Goal: Communication & Community: Share content

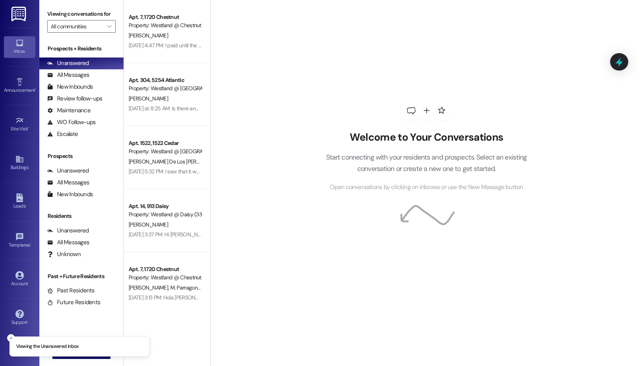
click at [107, 19] on label "Viewing conversations for" at bounding box center [81, 14] width 68 height 12
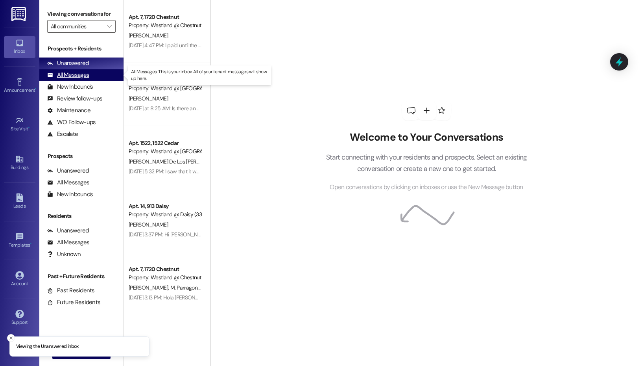
click at [102, 74] on div "All Messages (undefined)" at bounding box center [81, 75] width 84 height 12
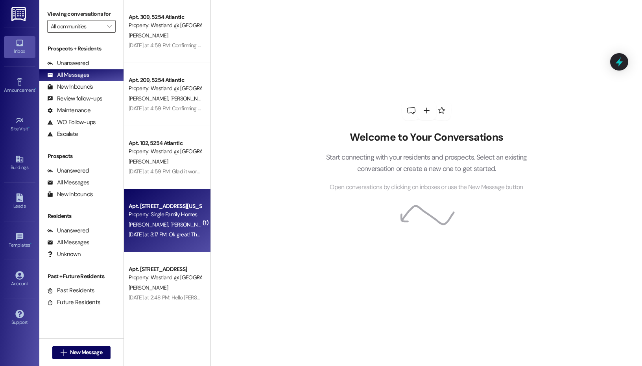
click at [184, 216] on div "Property: Single Family Homes" at bounding box center [165, 214] width 73 height 8
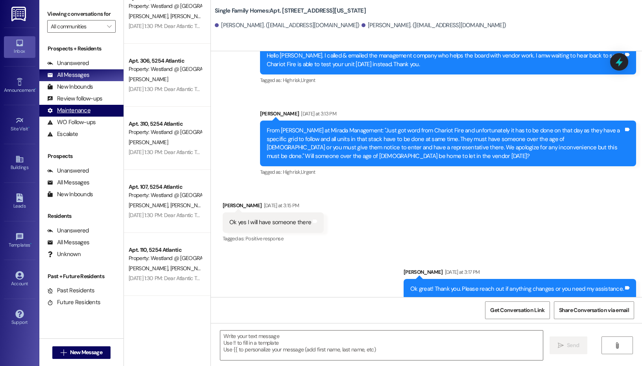
scroll to position [1733, 0]
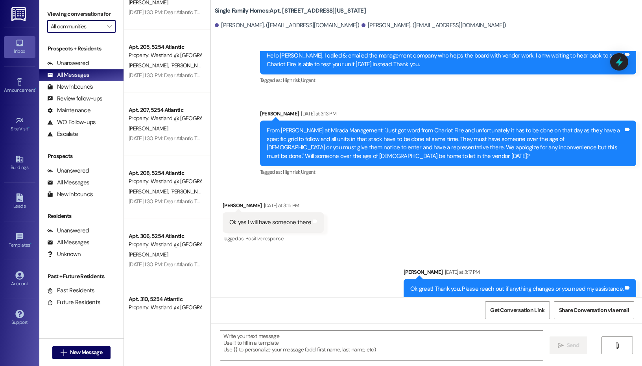
click at [100, 27] on input "All communities" at bounding box center [77, 26] width 52 height 13
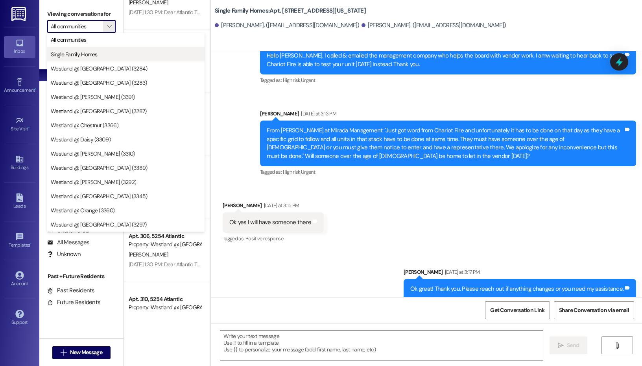
click at [97, 57] on span "Single Family Homes" at bounding box center [74, 54] width 47 height 8
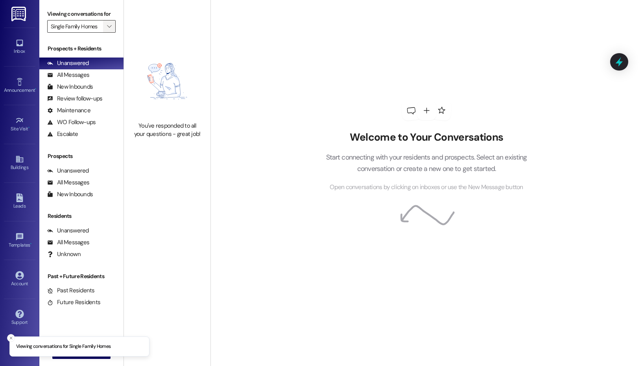
click at [104, 27] on button "" at bounding box center [109, 26] width 13 height 13
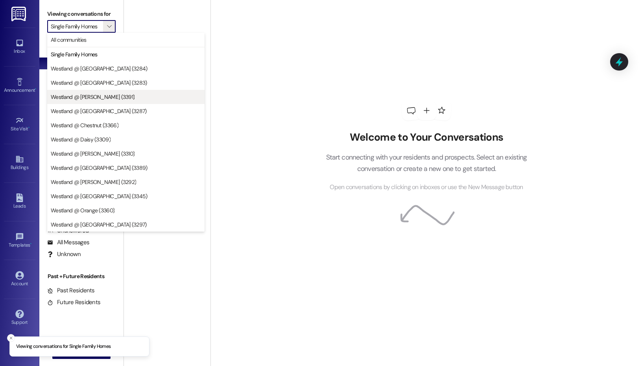
click at [98, 98] on span "Westland @ [PERSON_NAME] (3391)" at bounding box center [93, 97] width 84 height 8
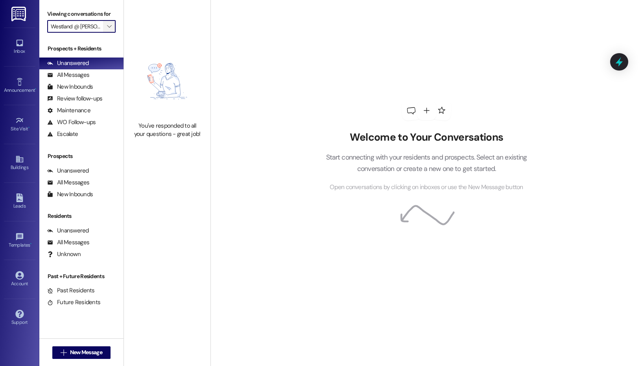
click at [103, 26] on button "" at bounding box center [109, 26] width 13 height 13
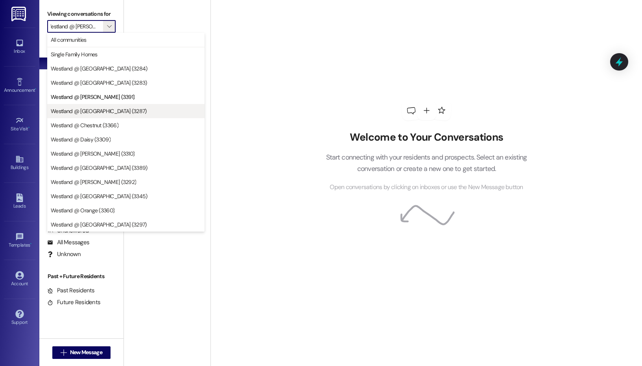
click at [118, 114] on span "Westland @ [GEOGRAPHIC_DATA] (3287)" at bounding box center [126, 111] width 150 height 8
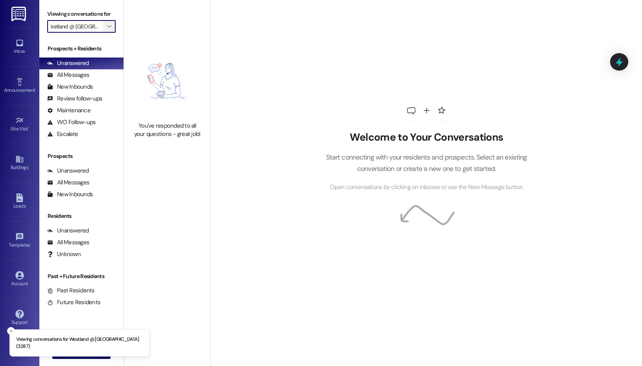
click at [112, 29] on span "" at bounding box center [108, 26] width 7 height 13
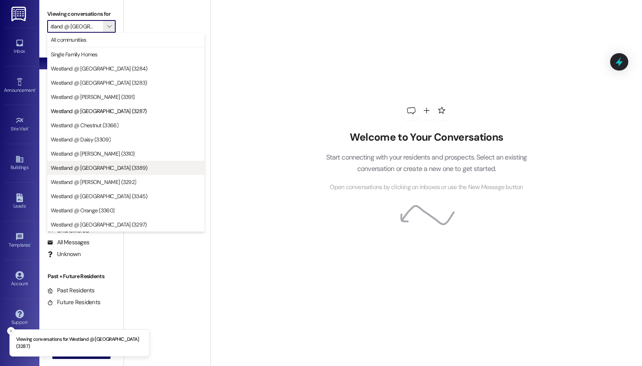
click at [123, 164] on span "Westland @ [GEOGRAPHIC_DATA] (3389)" at bounding box center [126, 168] width 150 height 8
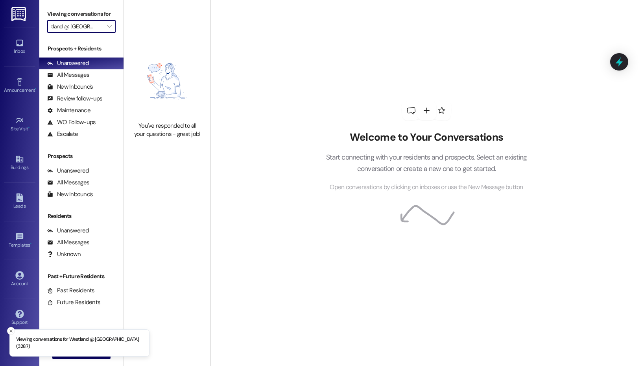
type input "Westland @ [GEOGRAPHIC_DATA] (3389)"
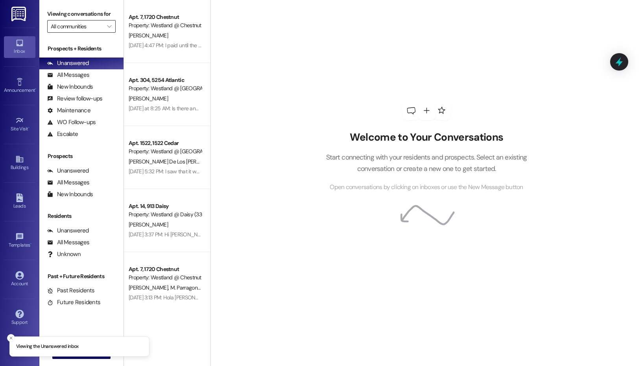
click at [100, 28] on input "All communities" at bounding box center [77, 26] width 52 height 13
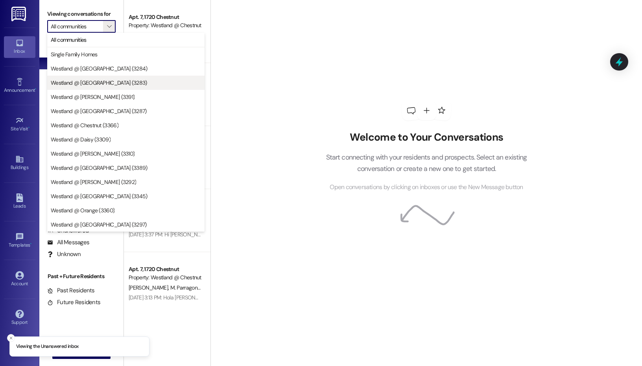
click at [108, 83] on span "Westland @ [GEOGRAPHIC_DATA] (3283)" at bounding box center [99, 83] width 96 height 8
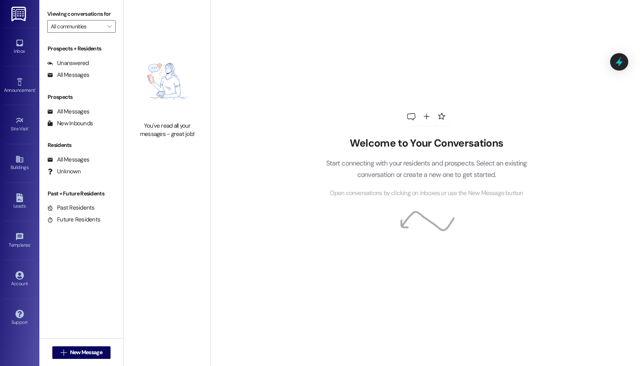
type input "Westland @ [GEOGRAPHIC_DATA] (3283)"
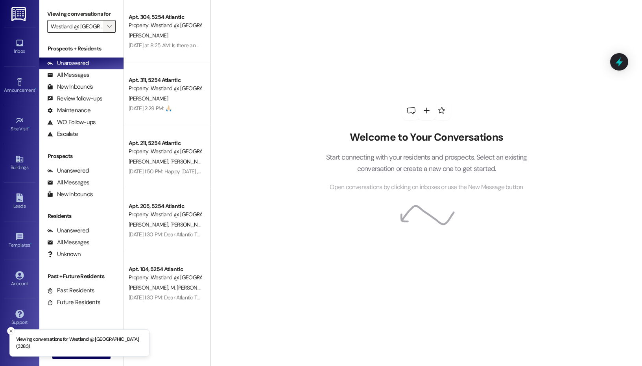
click at [103, 31] on button "" at bounding box center [109, 26] width 13 height 13
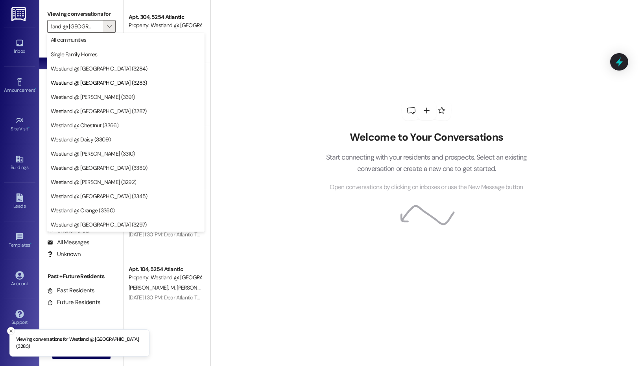
click at [268, 257] on div "Welcome to Your Conversations Start connecting with your residents and prospect…" at bounding box center [427, 183] width 432 height 366
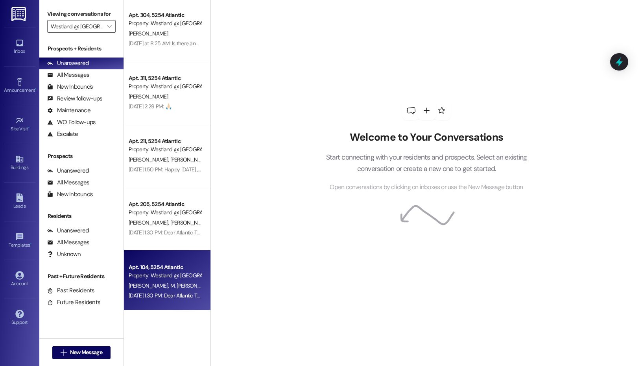
scroll to position [0, 0]
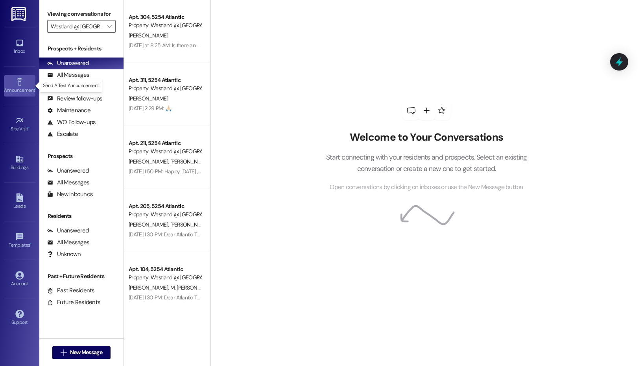
click at [18, 85] on icon at bounding box center [19, 82] width 9 height 9
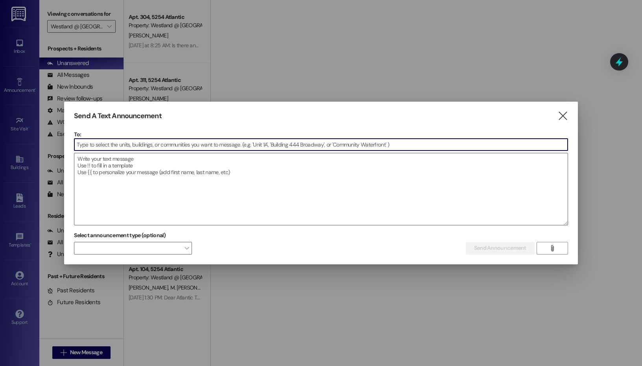
click at [183, 144] on input at bounding box center [321, 145] width 494 height 12
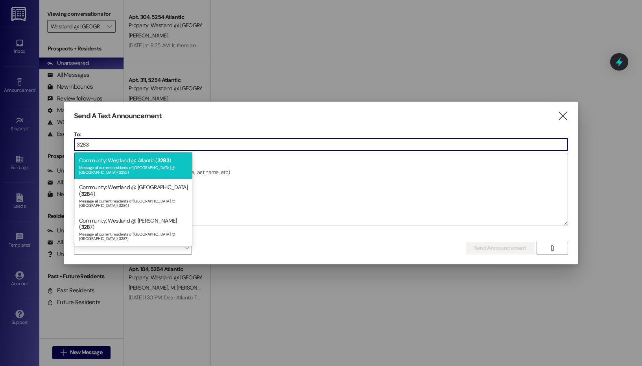
type input "3283"
click at [111, 162] on div "Community: Westland @ Atlantic ( 3283 ) Message all current residents of Westla…" at bounding box center [133, 165] width 118 height 27
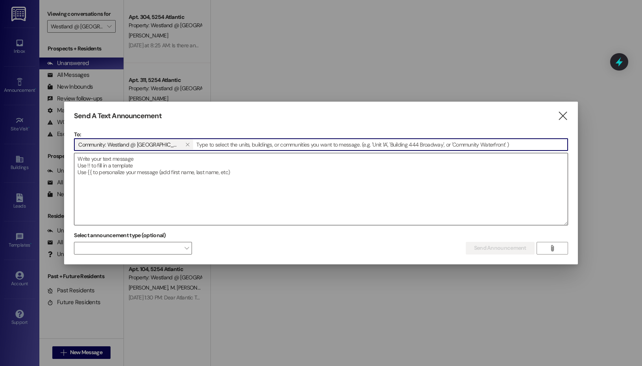
click at [110, 175] on textarea at bounding box center [321, 189] width 494 height 72
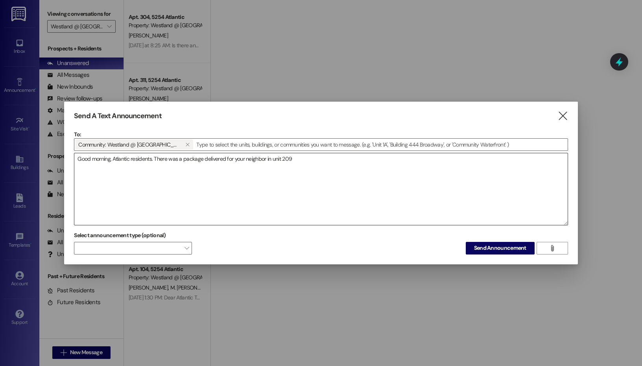
click at [360, 157] on textarea "Good morning, Atlantic residents. There was a package delivered for your neighb…" at bounding box center [321, 189] width 494 height 72
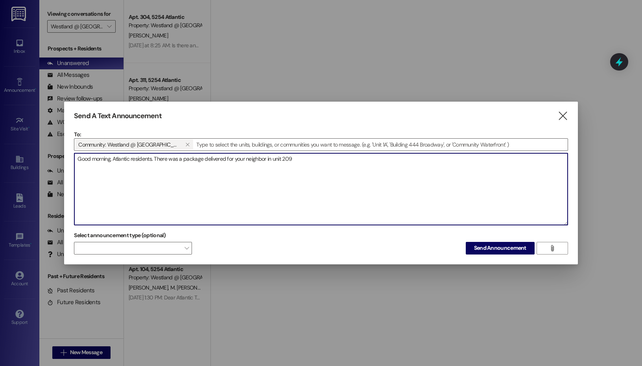
click at [229, 159] on textarea "Good morning, Atlantic residents. There was a package delivered for your neighb…" at bounding box center [321, 189] width 494 height 72
click at [317, 163] on textarea "Good morning, Atlantic residents. There was a package delivered for your neighb…" at bounding box center [321, 189] width 494 height 72
click at [183, 157] on textarea "Good morning, Atlantic residents. There was a package delivered for your neighb…" at bounding box center [321, 189] width 494 height 72
click at [311, 161] on textarea "Good morning, Atlantic residents. There was a small package delivered for your …" at bounding box center [321, 189] width 494 height 72
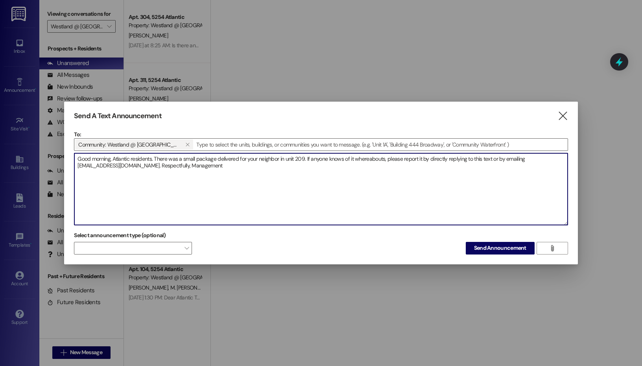
click at [366, 160] on textarea "Good morning, Atlantic residents. There was a small package delivered for your …" at bounding box center [321, 189] width 494 height 72
click at [442, 160] on textarea "Good morning, Atlantic residents. There was a small package delivered for your …" at bounding box center [321, 189] width 494 height 72
click at [248, 169] on textarea "Good morning, Atlantic residents. There was a small package delivered for your …" at bounding box center [321, 189] width 494 height 72
type textarea "Good morning, Atlantic residents. There was a small package delivered for your …"
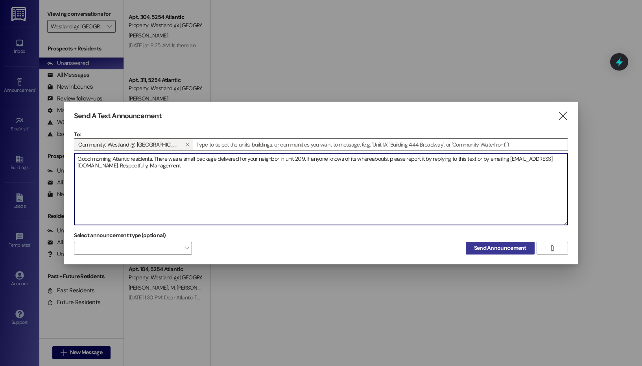
click at [495, 251] on span "Send Announcement" at bounding box center [500, 248] width 52 height 8
